Goal: Transaction & Acquisition: Purchase product/service

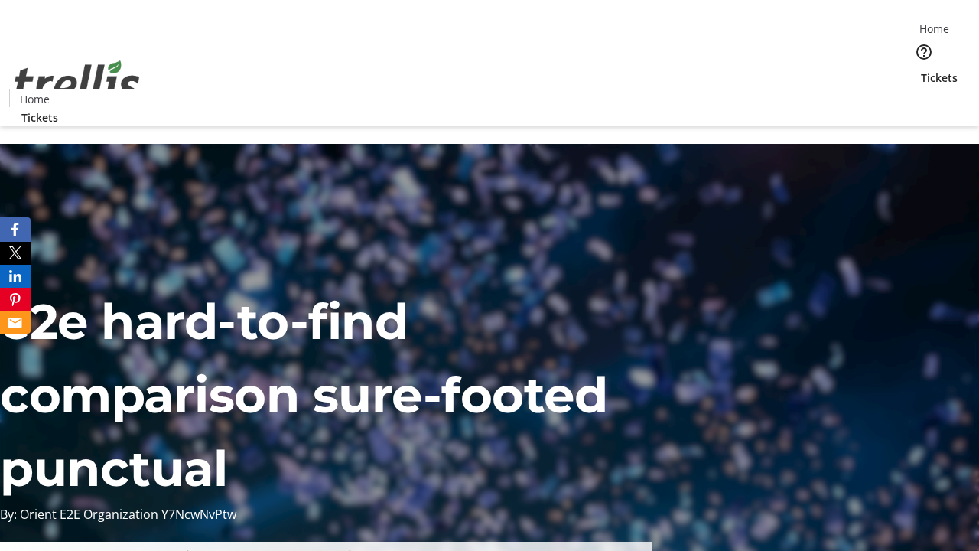
click at [921, 70] on span "Tickets" at bounding box center [939, 78] width 37 height 16
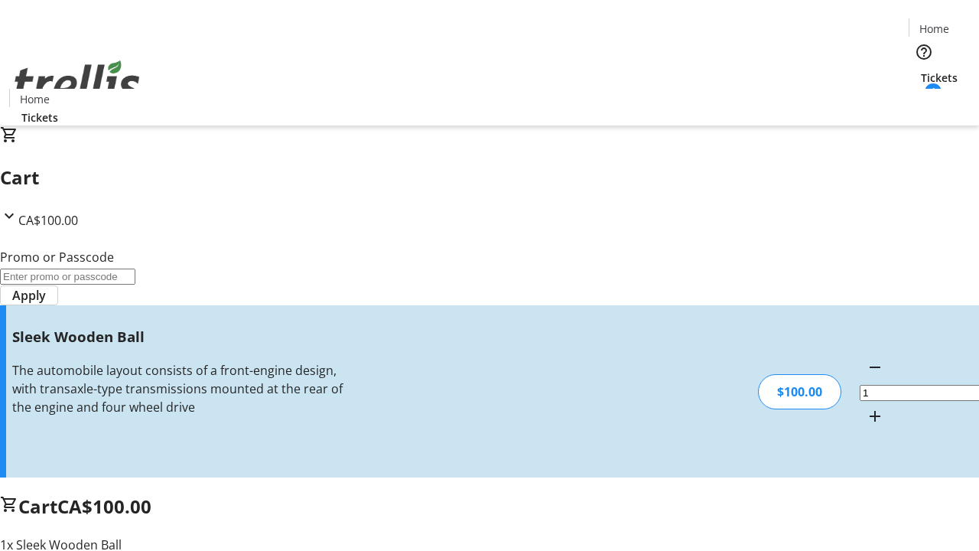
type input "FREE"
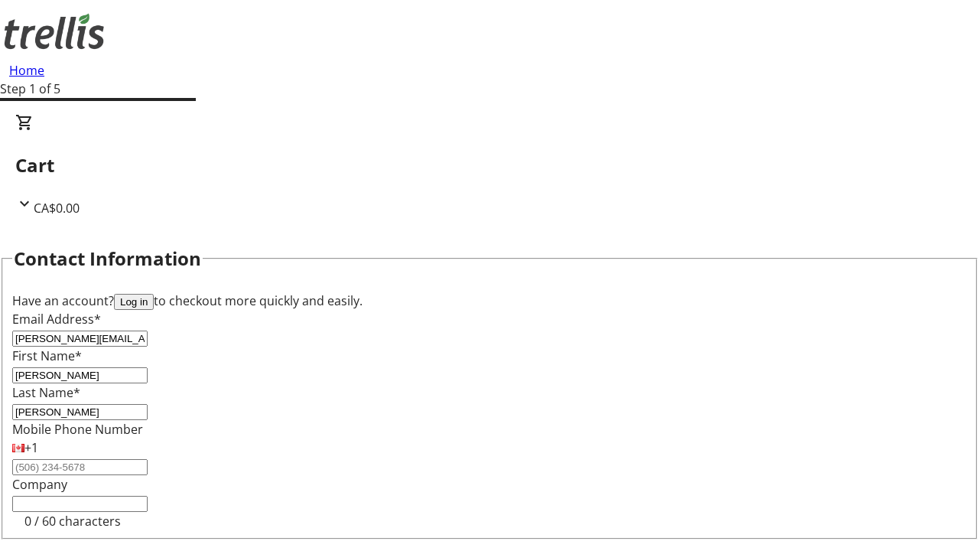
type input "[PERSON_NAME]"
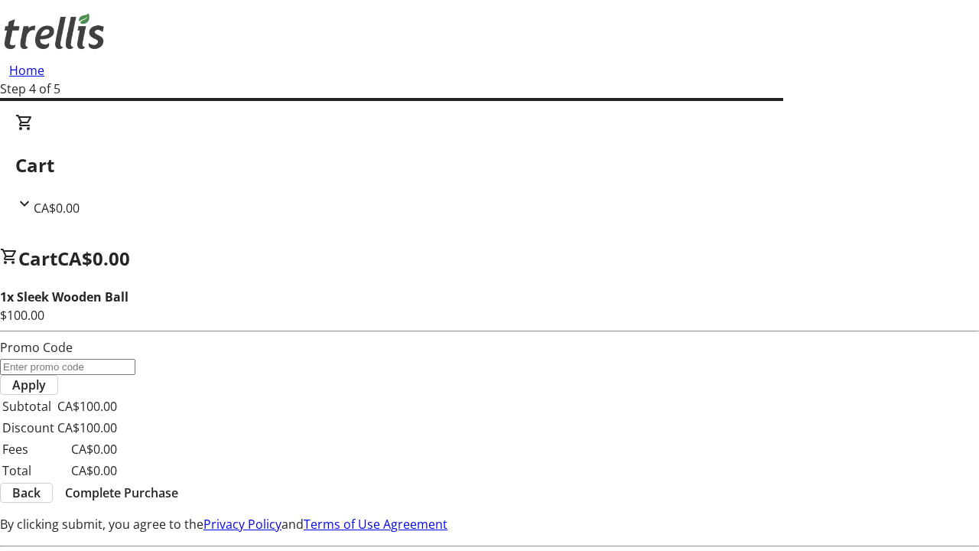
click at [178, 483] on span "Complete Purchase" at bounding box center [121, 492] width 113 height 18
